Goal: Task Accomplishment & Management: Manage account settings

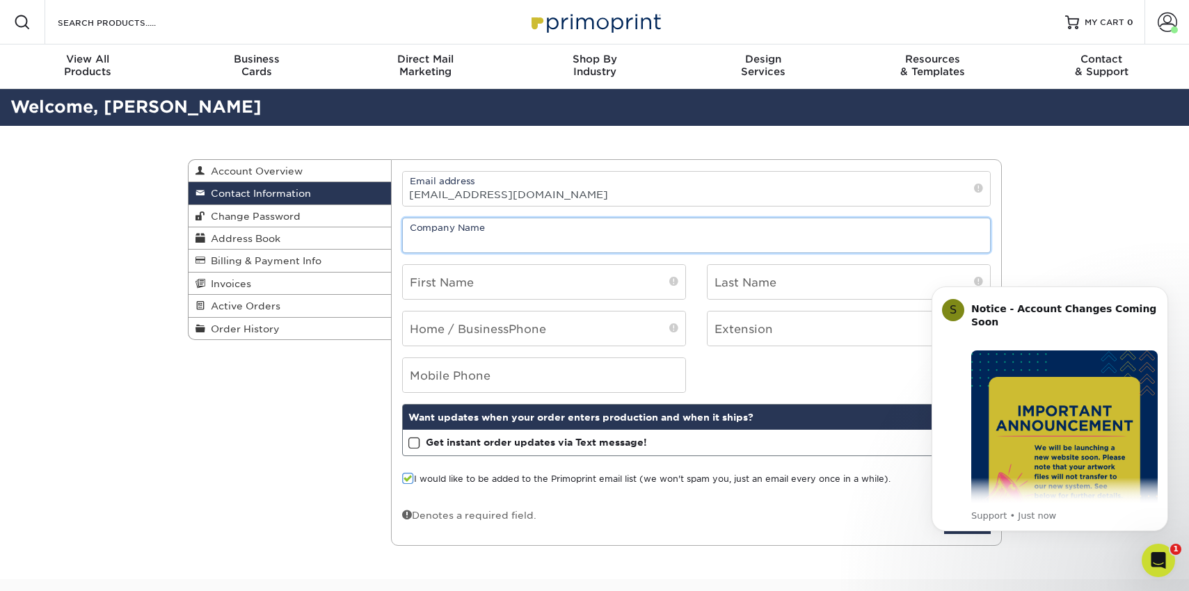
click at [459, 236] on input "text" at bounding box center [696, 235] width 587 height 34
type input "Image Comics"
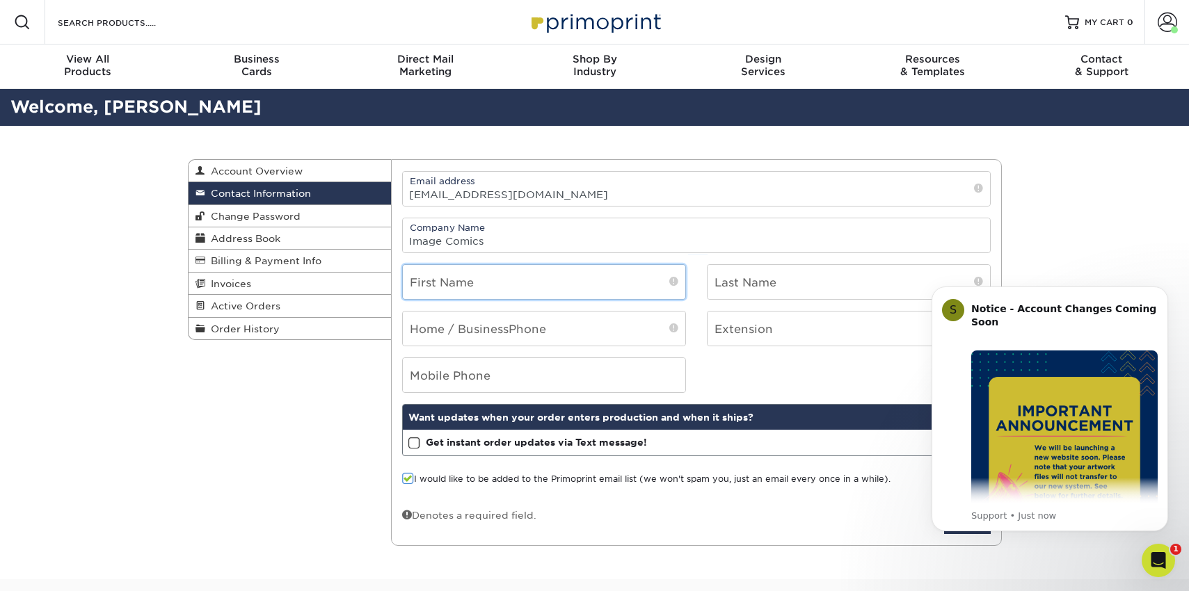
click at [440, 285] on input "text" at bounding box center [544, 282] width 282 height 34
type input "[PERSON_NAME]"
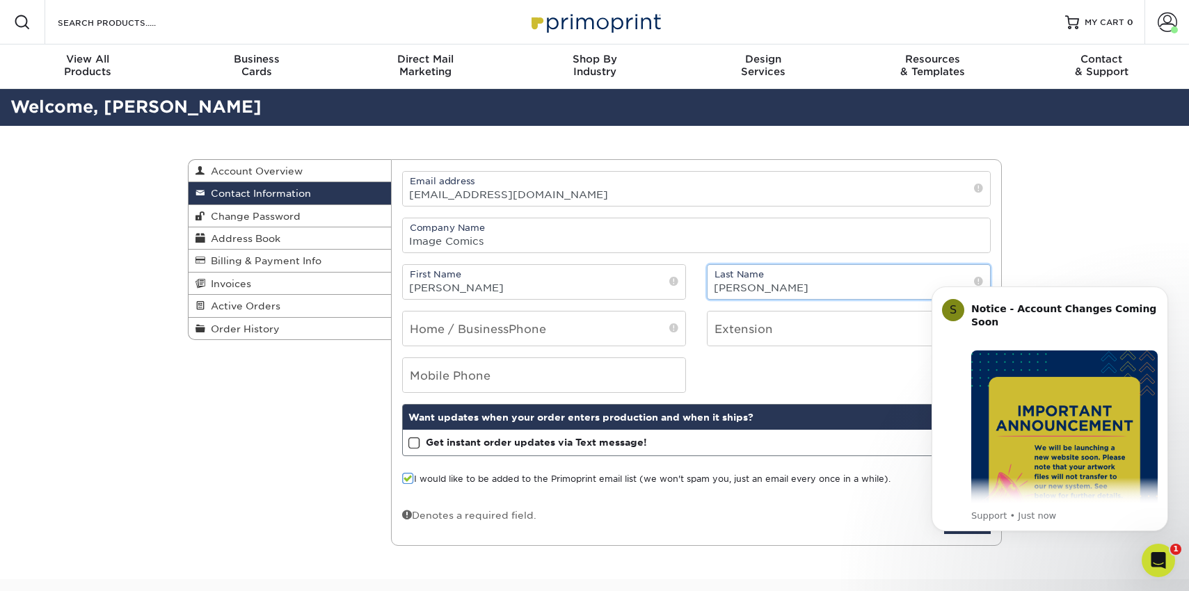
type input "[PERSON_NAME]"
click at [590, 328] on input "tel" at bounding box center [544, 329] width 282 height 34
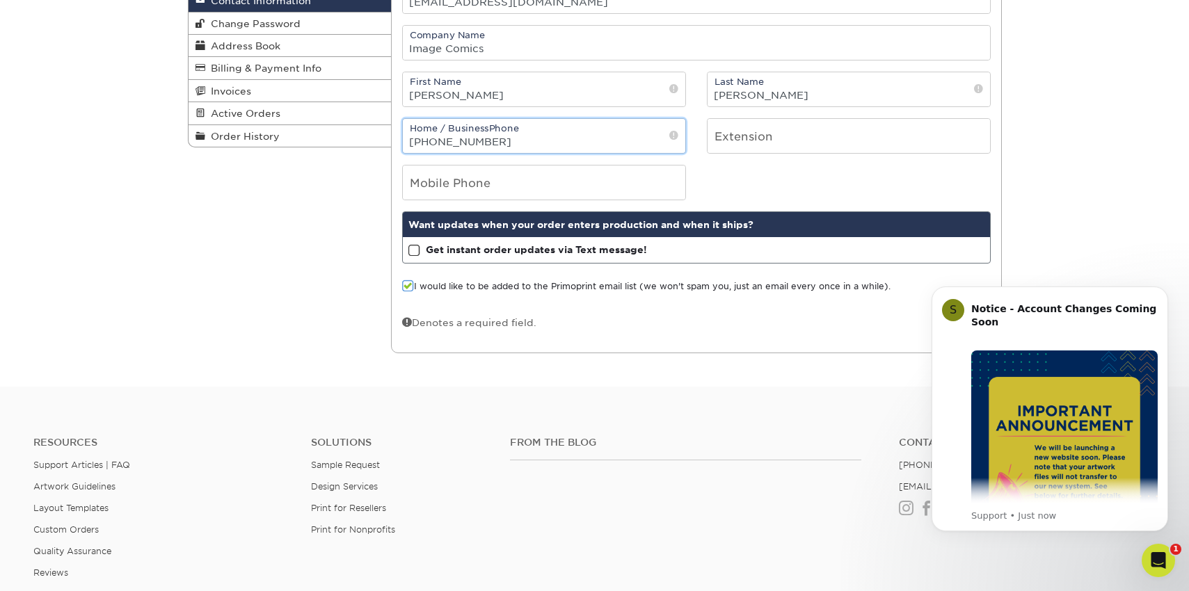
scroll to position [189, 0]
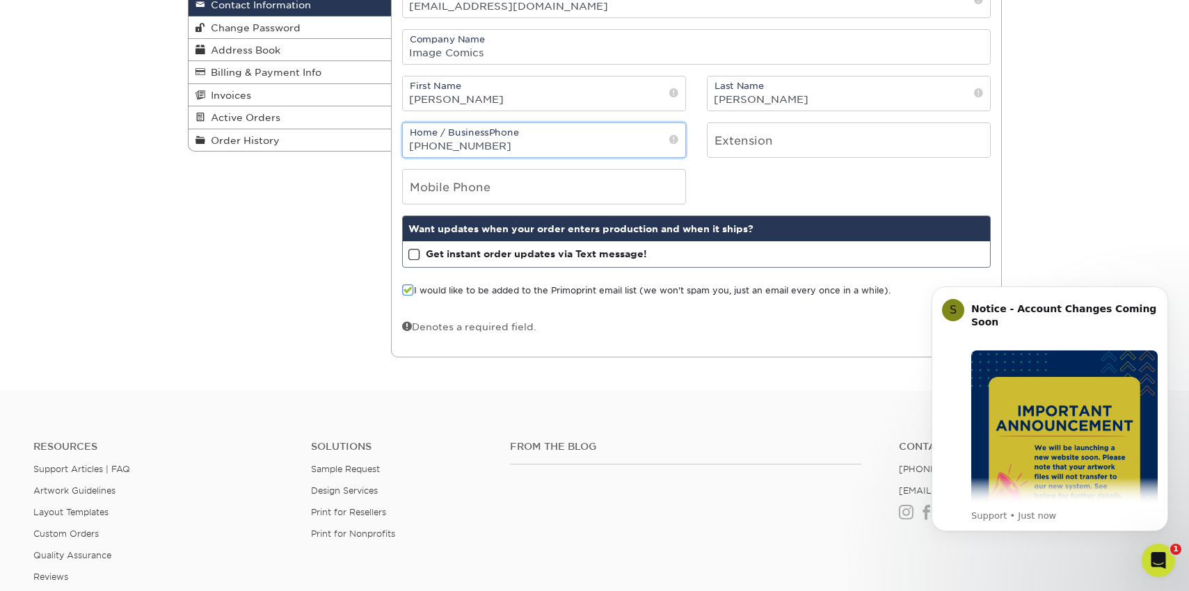
type input "[PHONE_NUMBER]"
click at [409, 291] on span at bounding box center [408, 290] width 12 height 13
click at [0, 0] on input "I would like to be added to the Primoprint email list (we won't spam you, just …" at bounding box center [0, 0] width 0 height 0
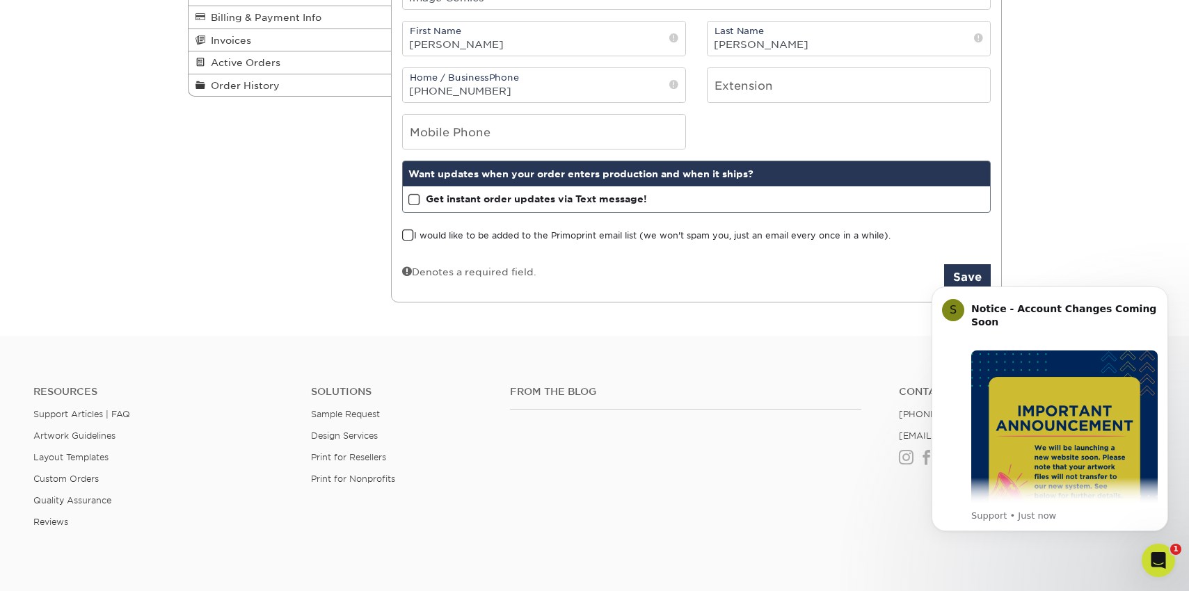
scroll to position [246, 0]
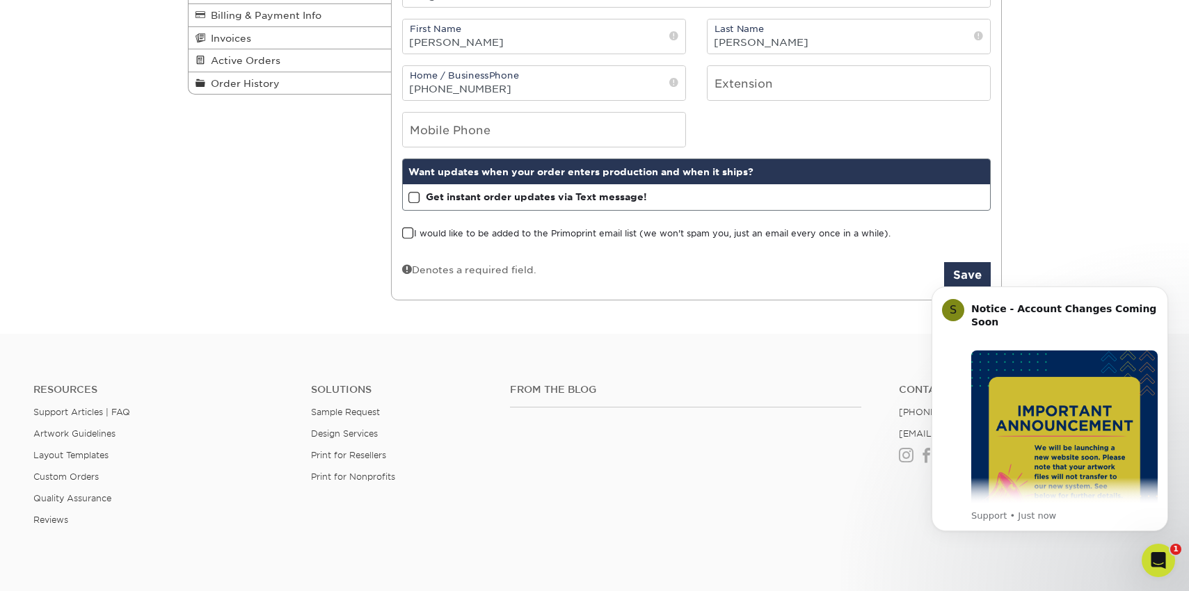
click at [961, 278] on body "S Notice - Account Changes Coming Soon ​ Past Order Files Will Not Transfer: Wh…" at bounding box center [1049, 427] width 267 height 304
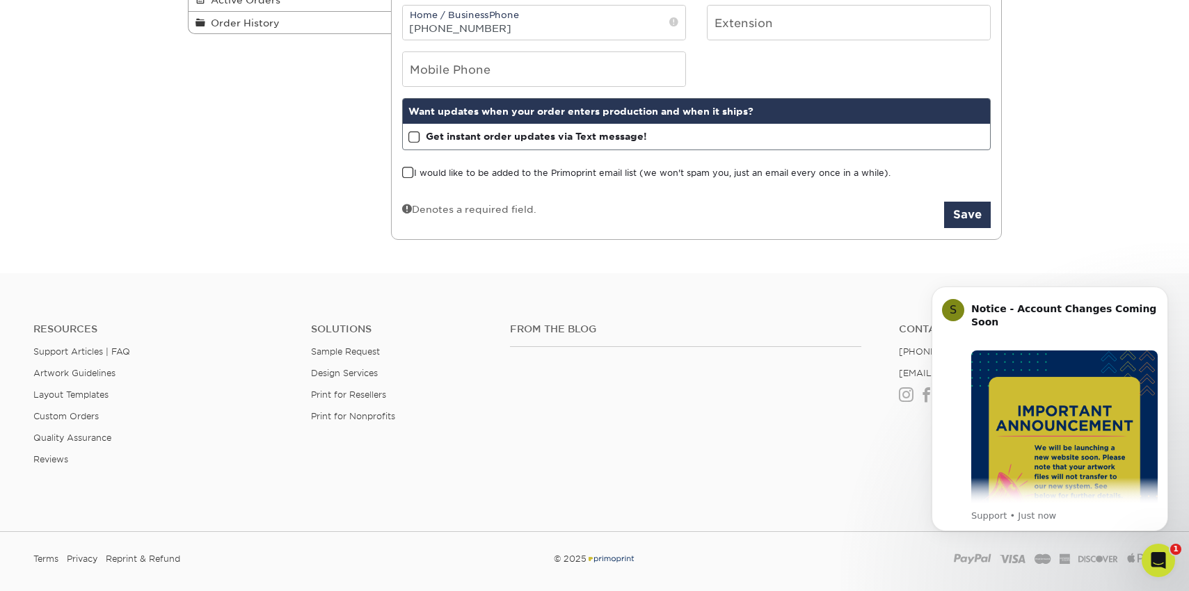
scroll to position [312, 0]
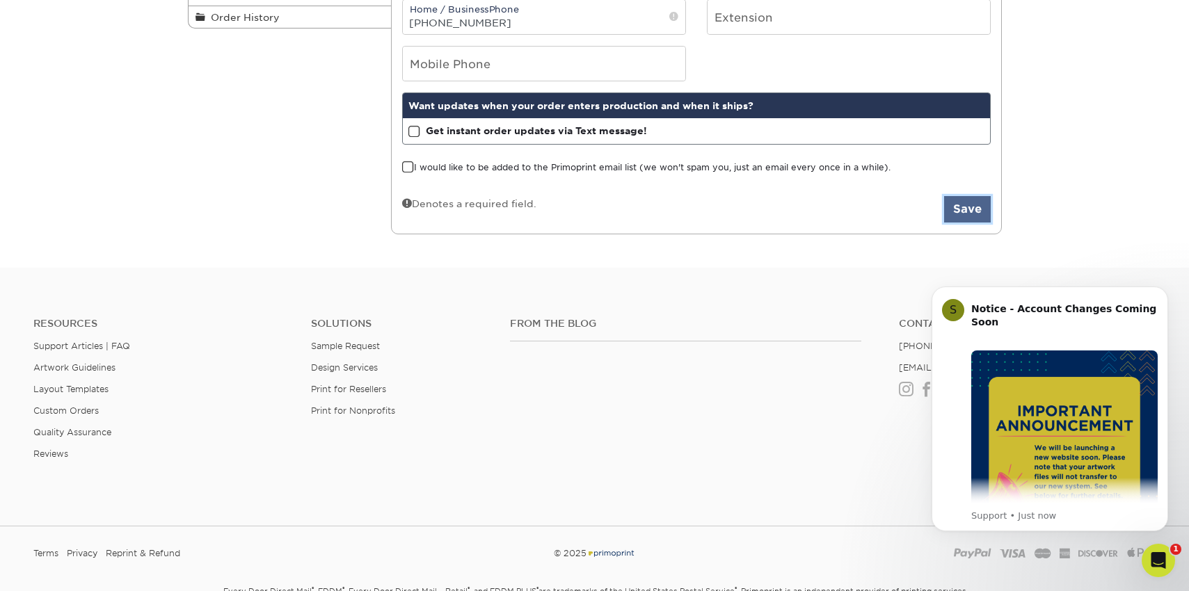
click at [955, 209] on button "Save" at bounding box center [967, 209] width 47 height 26
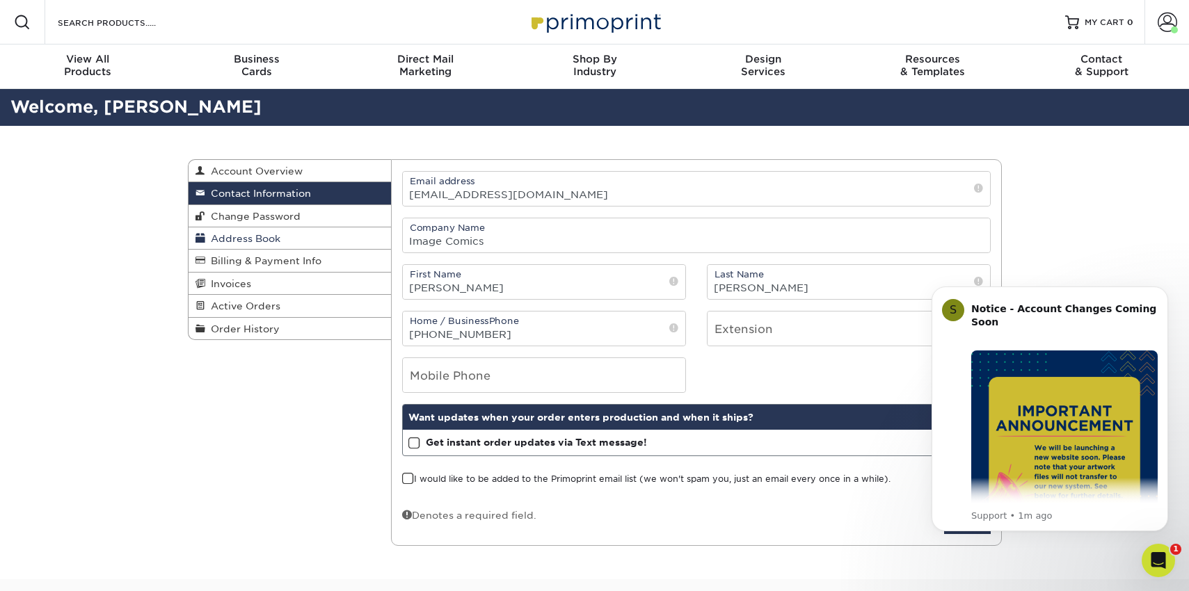
click at [334, 237] on link "Address Book" at bounding box center [290, 239] width 203 height 22
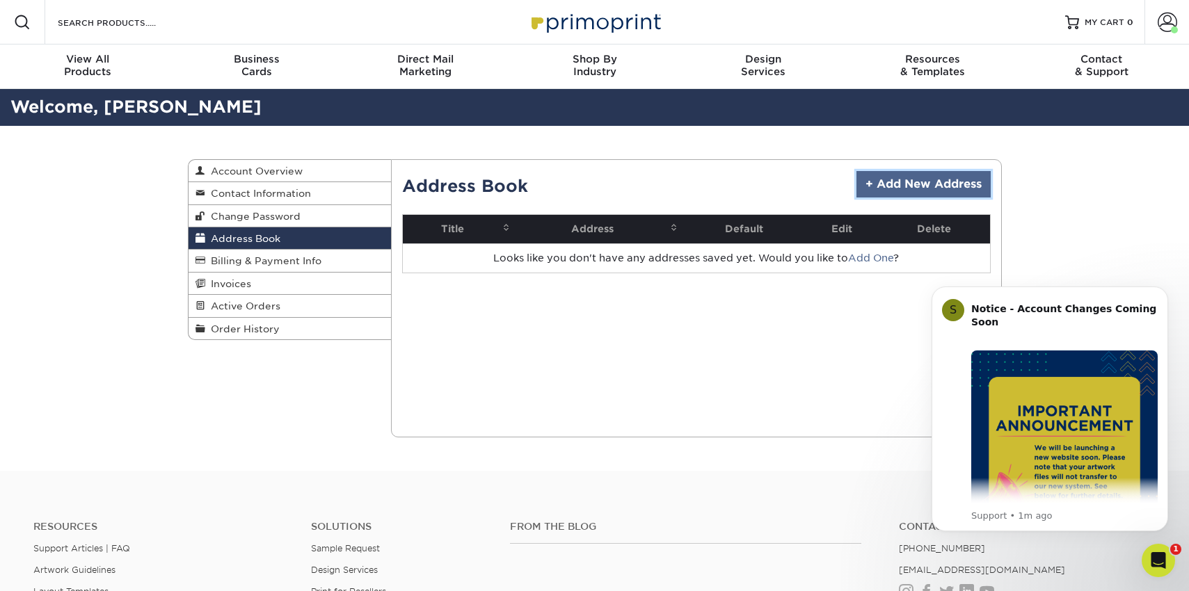
click at [927, 182] on link "+ Add New Address" at bounding box center [923, 184] width 134 height 26
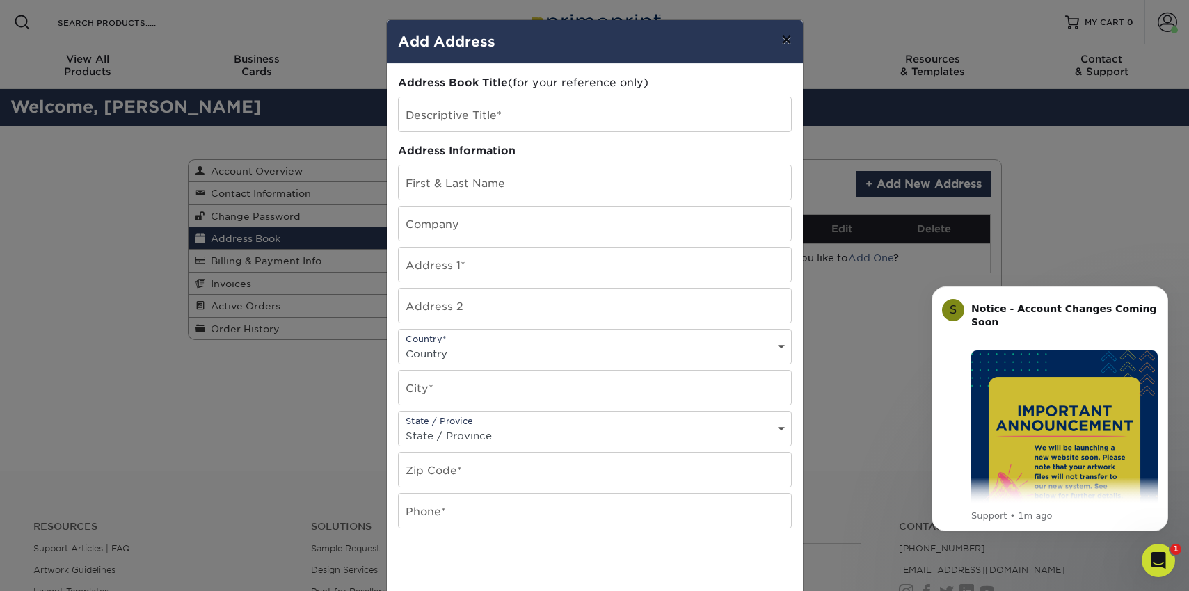
click at [793, 47] on button "×" at bounding box center [786, 39] width 32 height 39
